Goal: Navigation & Orientation: Find specific page/section

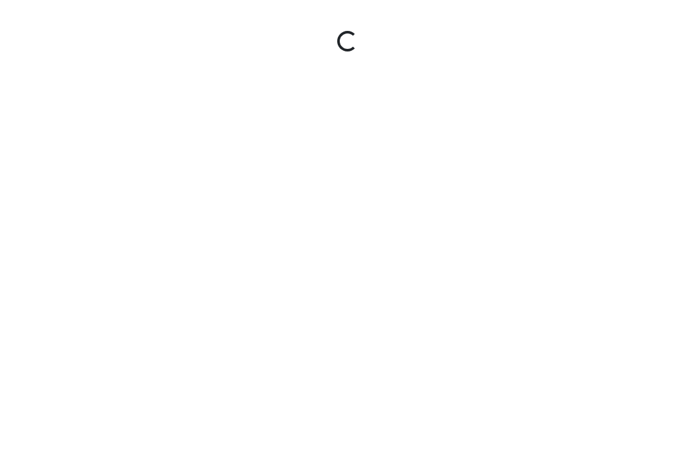
select select "47UsdNfEtyC8suFfzRDuWS"
select select "pTRBGkJoNn71SQFXgUaWoS"
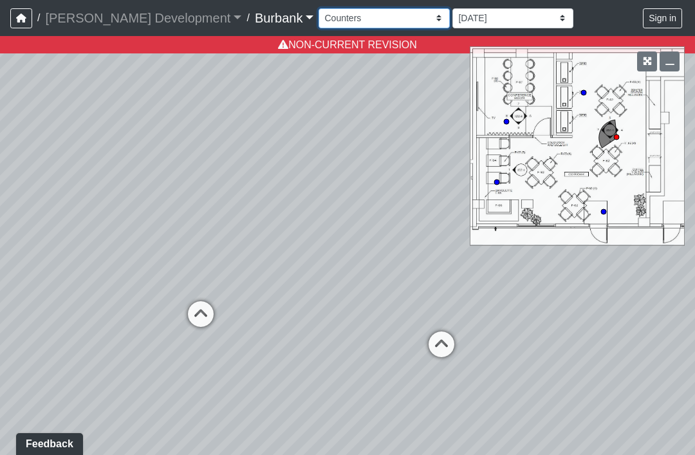
click at [319, 19] on select "Couch Counter Entry Pool Table Seating Cardio Entry Weights Archway Flatscreen …" at bounding box center [384, 18] width 131 height 20
select select "fHHWtsmmdkgUaWzYKRRMiv"
select select "pTRBGkJoNn71SQFXgUaWoS"
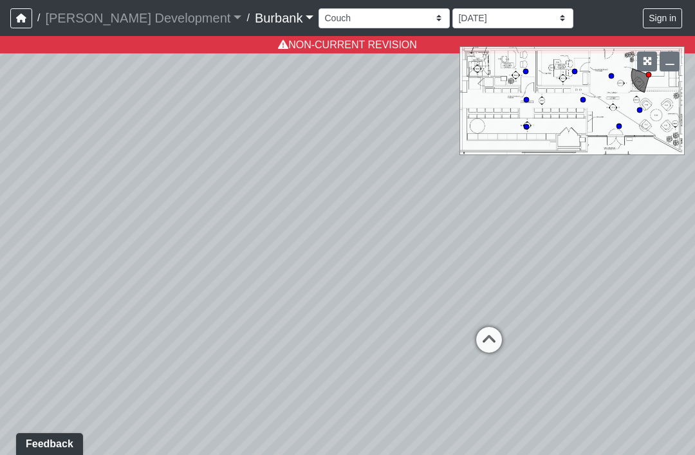
click at [622, 125] on circle at bounding box center [619, 126] width 5 height 5
select select "jfc2H4TvEMPFFZMvi8WLDr"
select select "pTRBGkJoNn71SQFXgUaWoS"
click at [420, 280] on div "Loading... Pods Loading... Booth Seating Loading... Entry Loading... Seating Lo…" at bounding box center [347, 245] width 695 height 419
click at [494, 274] on div "Loading... Pods Loading... Booth Seating Loading... Entry Loading... Seating Lo…" at bounding box center [347, 245] width 695 height 419
